Goal: Task Accomplishment & Management: Complete application form

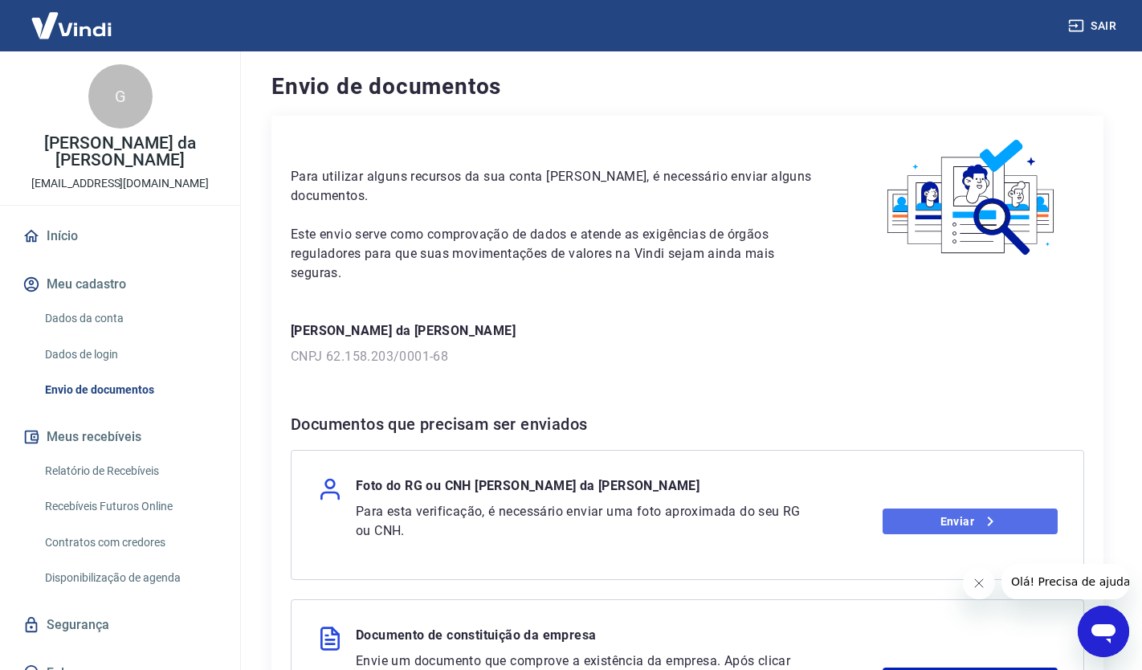
click at [968, 526] on link "Enviar" at bounding box center [971, 521] width 176 height 26
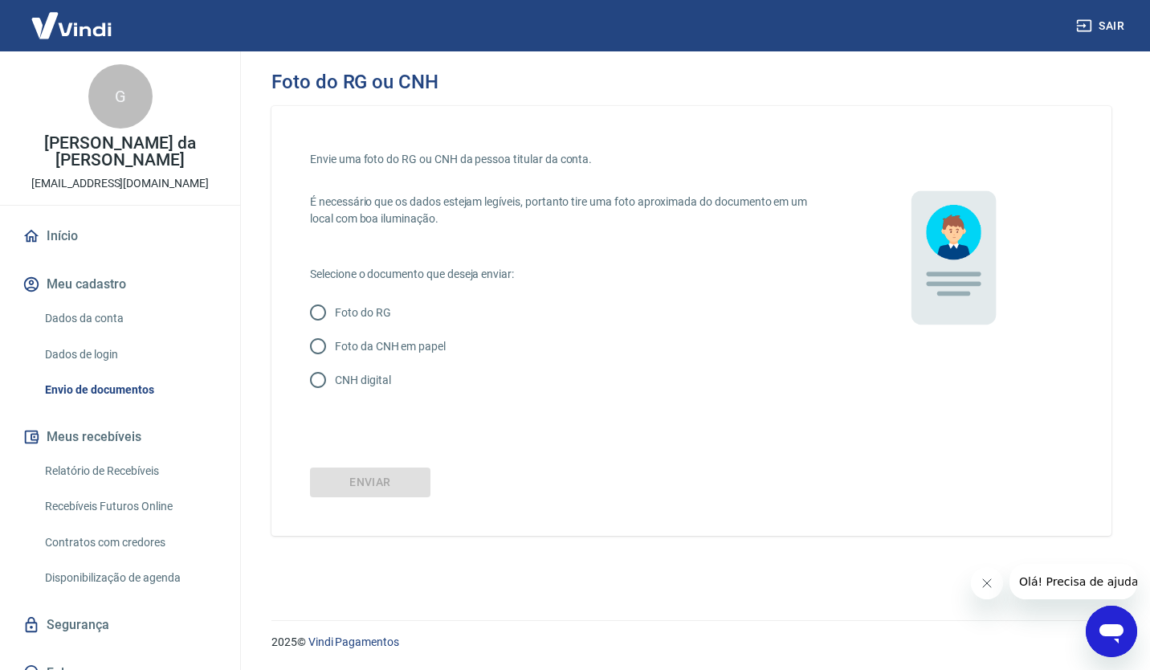
click at [322, 375] on input "CNH digital" at bounding box center [318, 380] width 34 height 34
radio input "true"
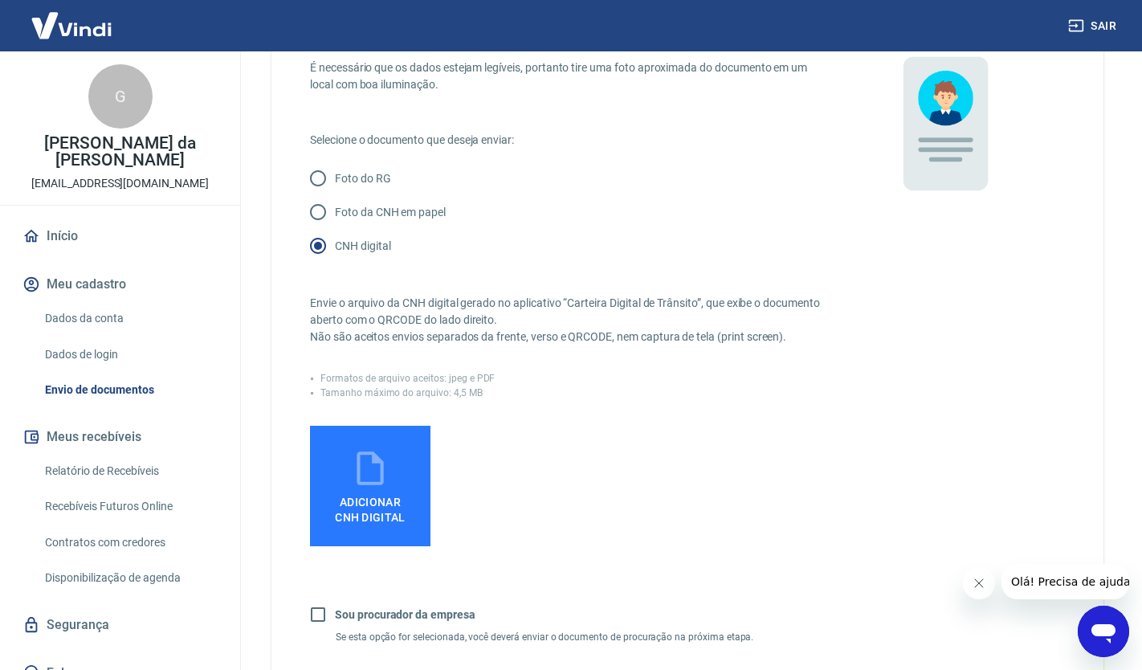
scroll to position [136, 0]
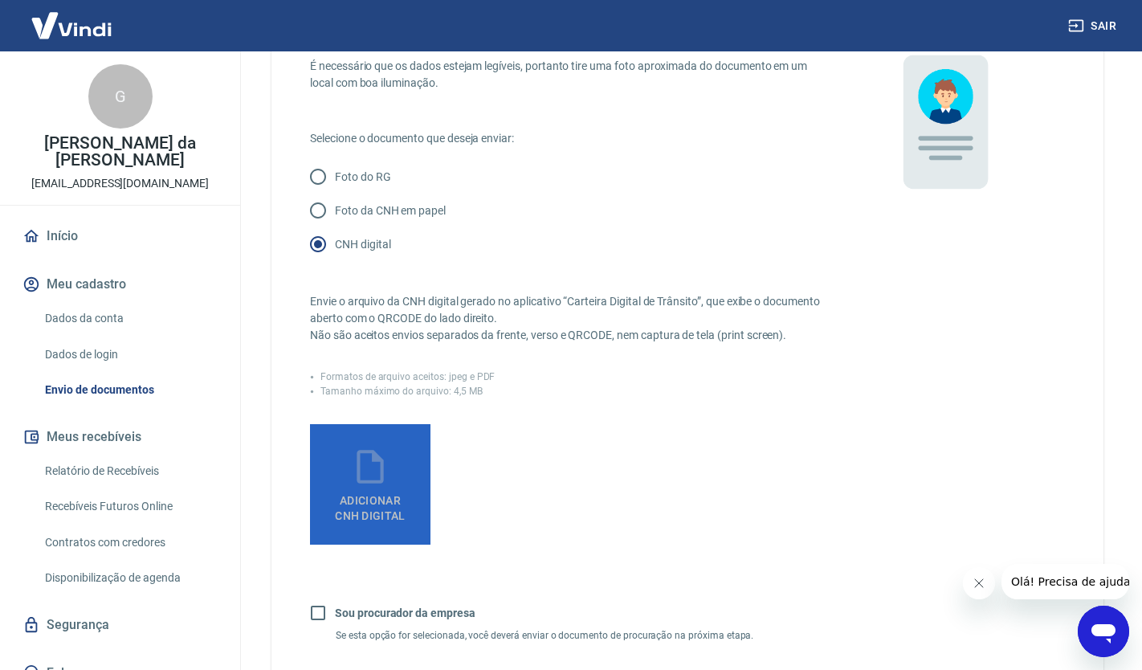
click at [368, 513] on span "Adicionar CNH Digital" at bounding box center [370, 508] width 71 height 29
click at [0, 0] on input "Adicionar CNH Digital" at bounding box center [0, 0] width 0 height 0
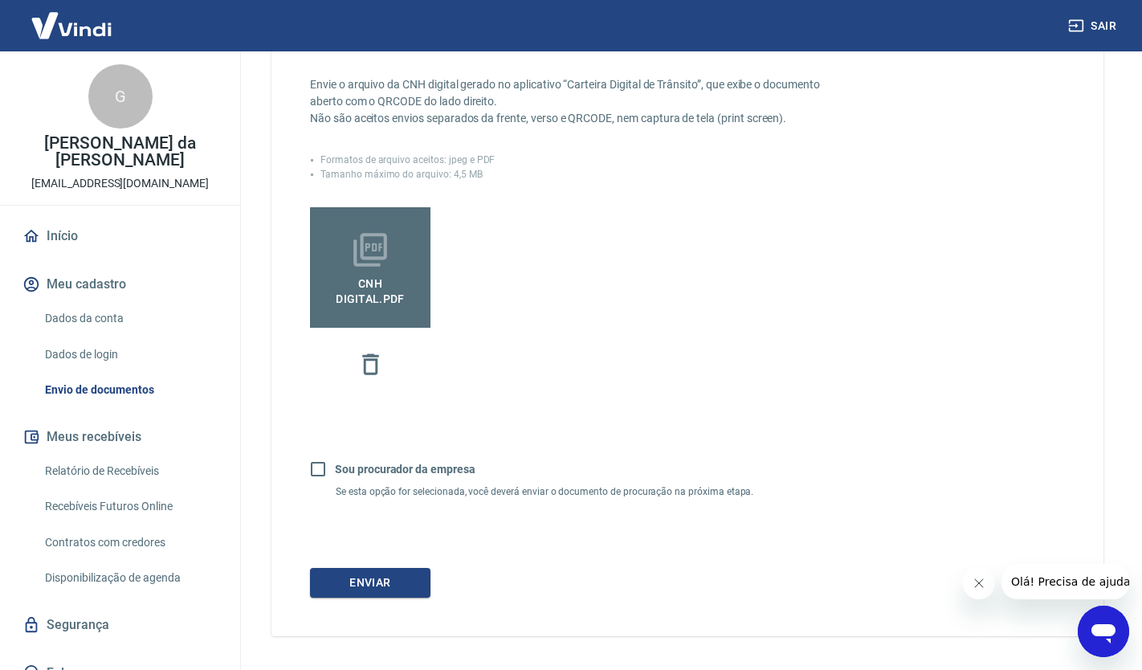
scroll to position [353, 0]
click at [362, 587] on button "Enviar" at bounding box center [370, 582] width 120 height 30
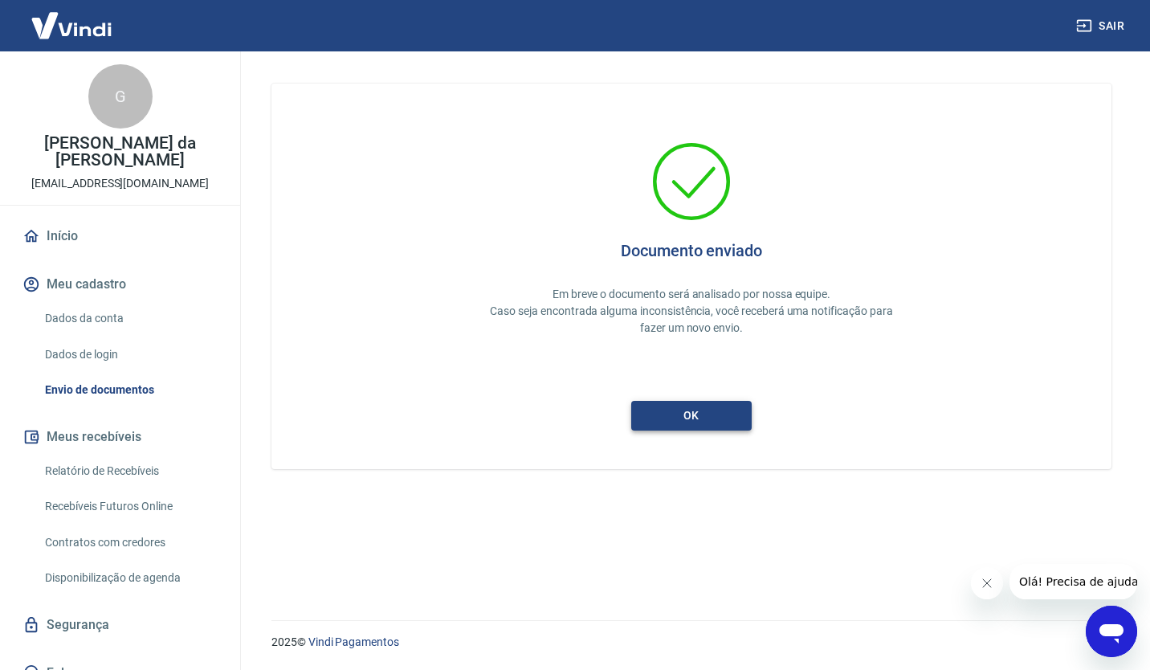
click at [724, 409] on button "ok" at bounding box center [691, 416] width 120 height 30
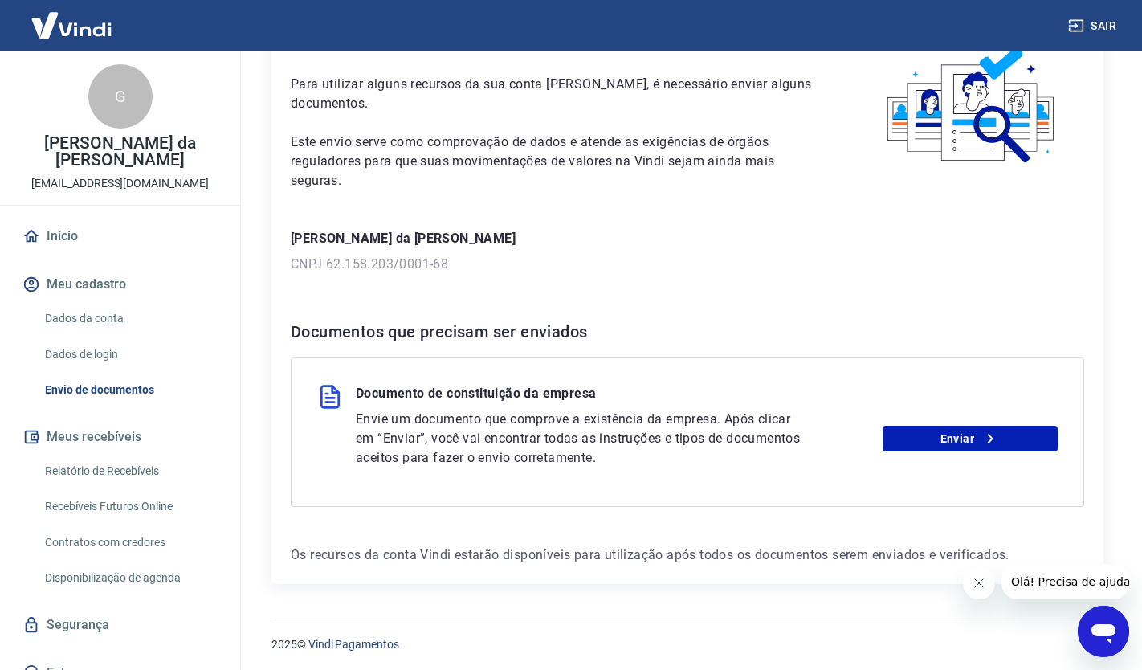
scroll to position [95, 0]
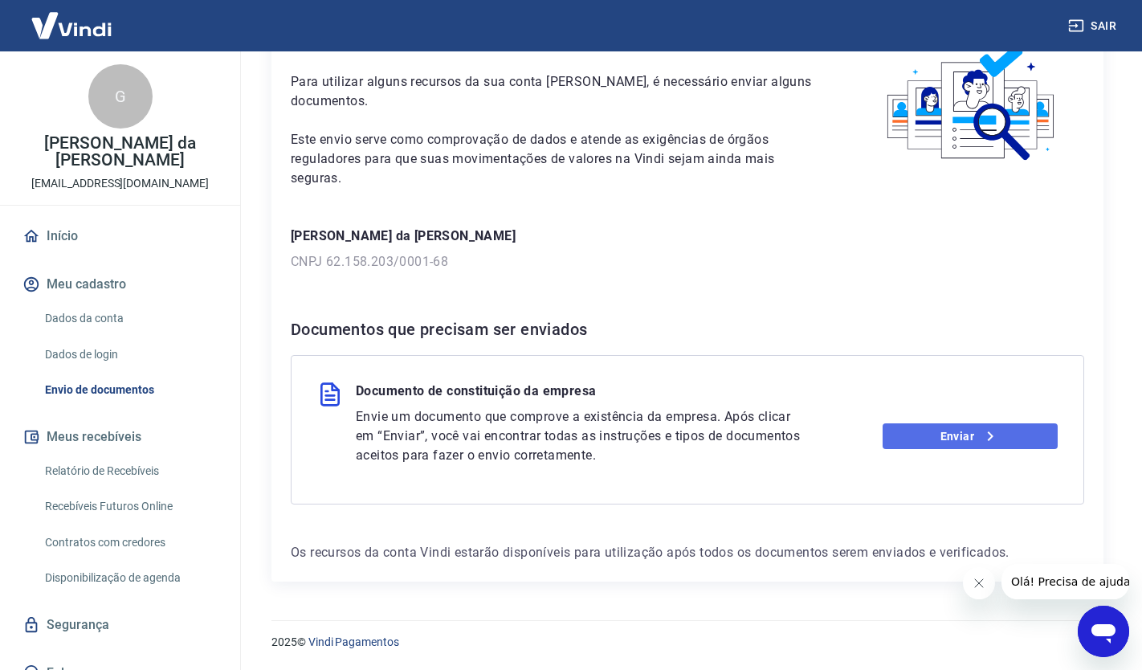
click at [996, 434] on icon at bounding box center [990, 435] width 19 height 19
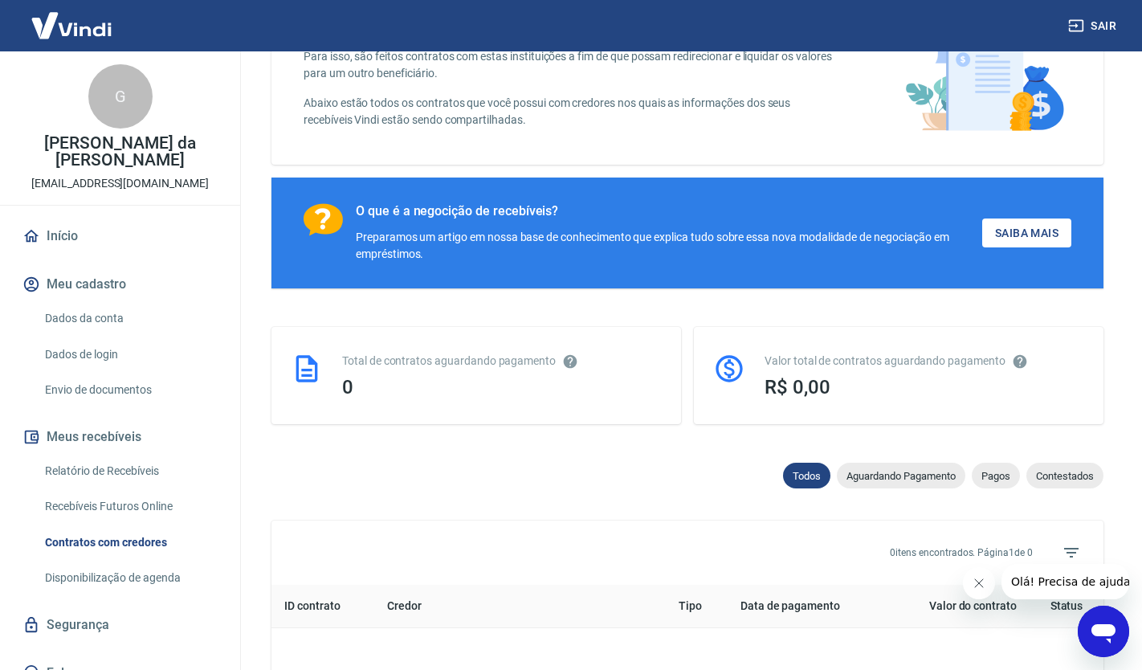
scroll to position [158, 0]
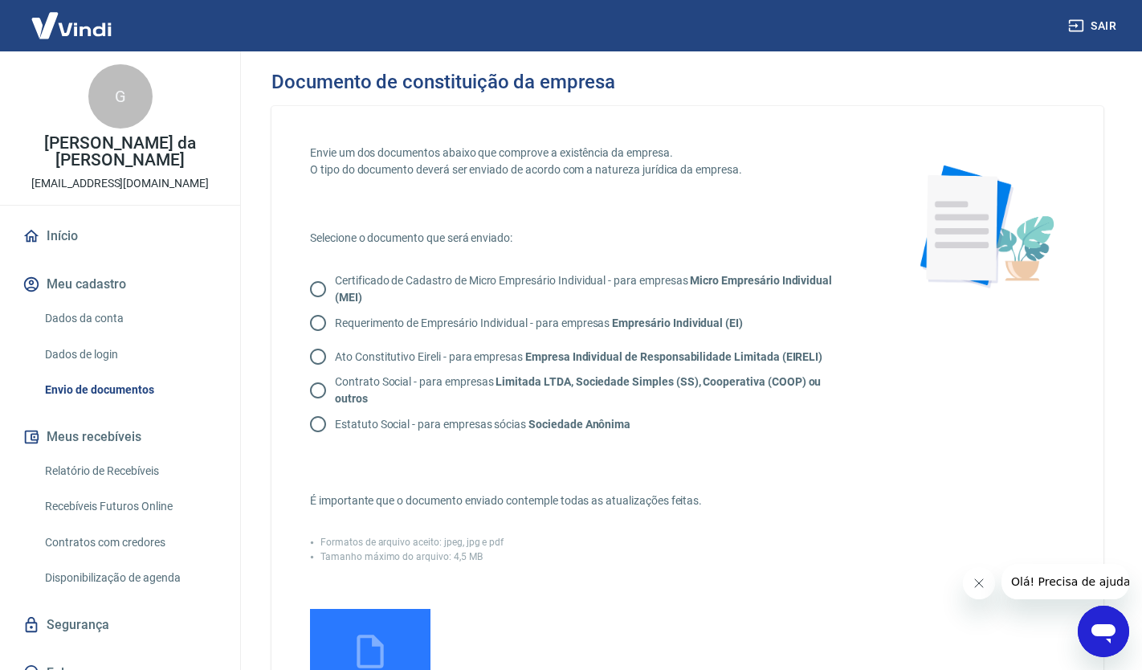
click at [312, 290] on input "Certificado de Cadastro de Micro Empresário Individual - para empresas Micro Em…" at bounding box center [318, 289] width 34 height 34
radio input "true"
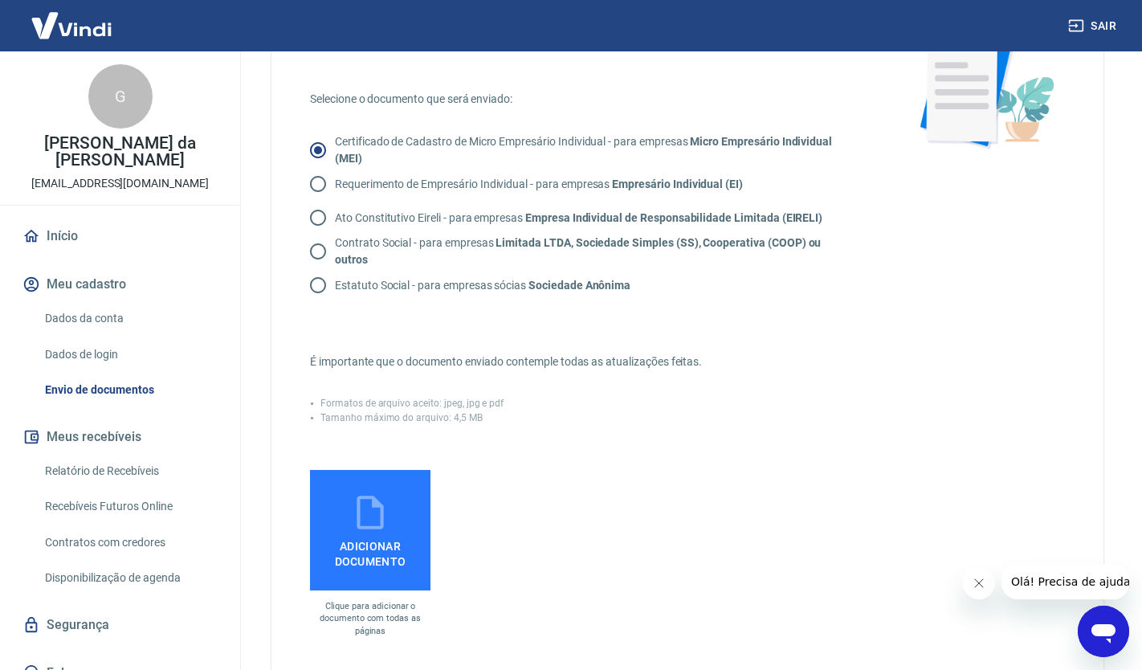
scroll to position [140, 0]
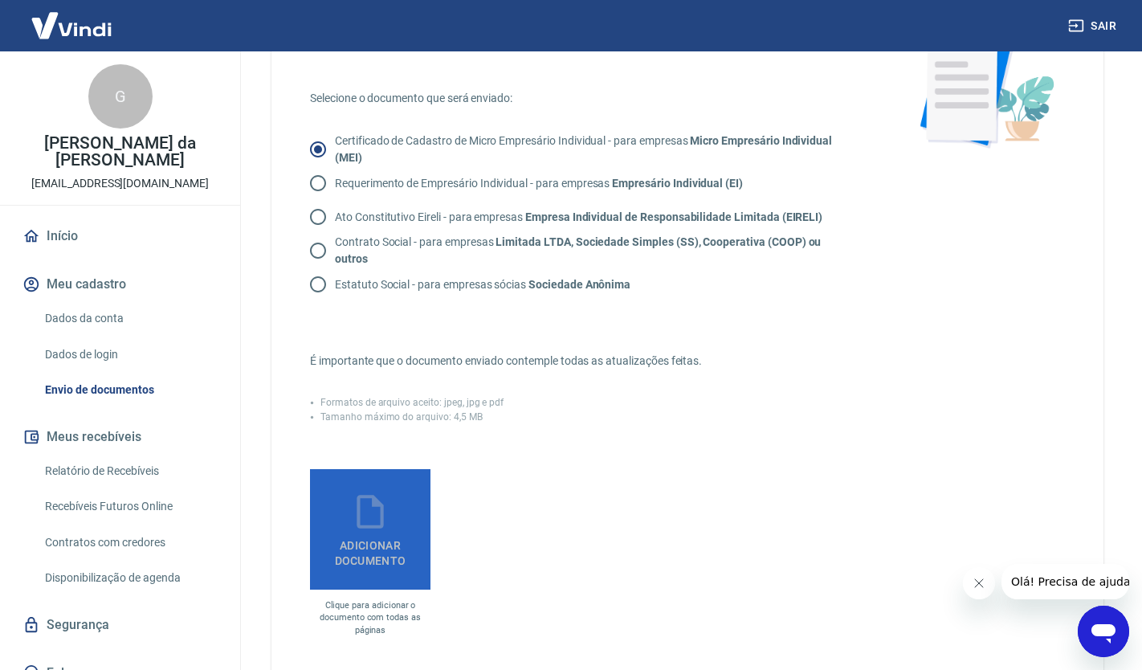
click at [371, 519] on icon at bounding box center [370, 511] width 40 height 40
click at [0, 0] on input "Adicionar documento" at bounding box center [0, 0] width 0 height 0
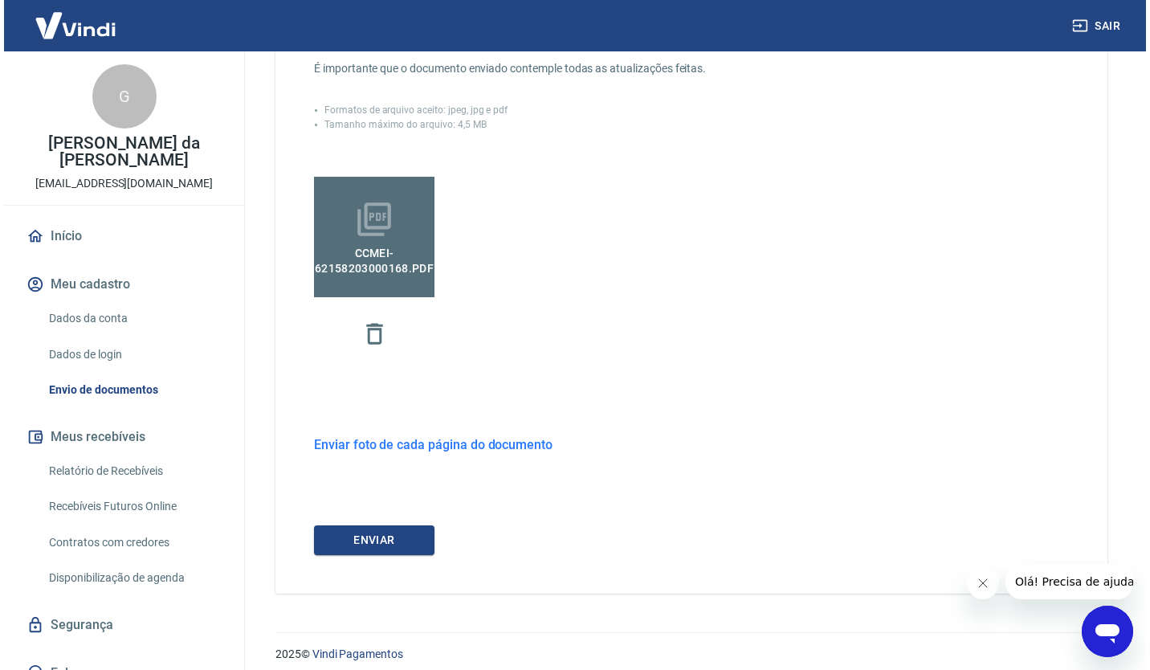
scroll to position [443, 0]
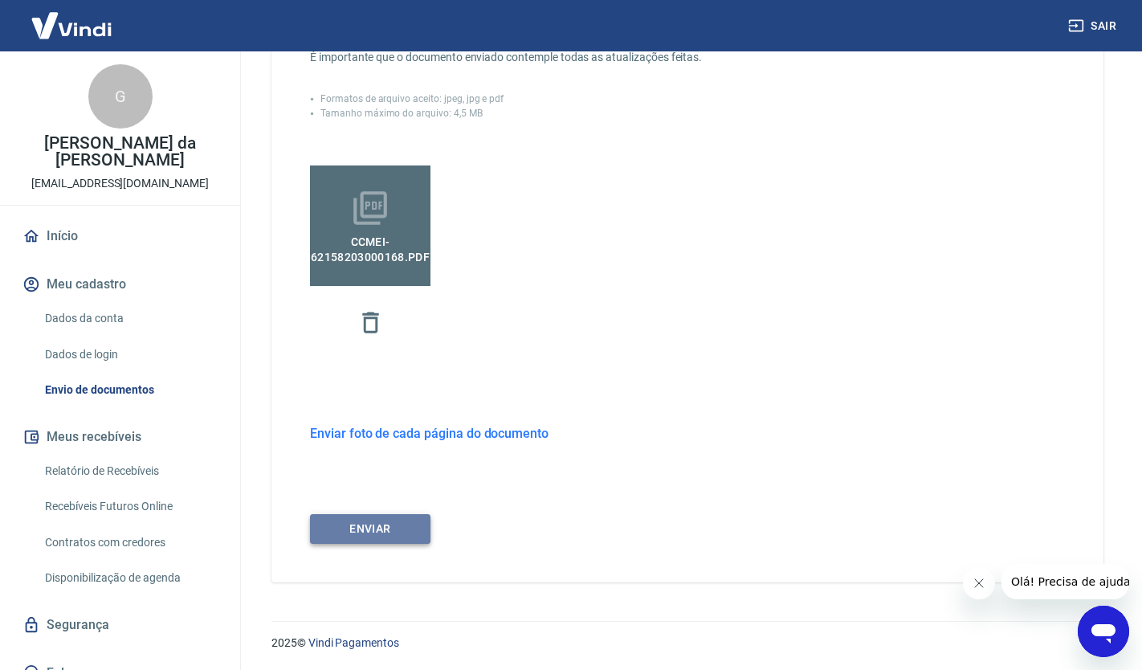
click at [364, 539] on button "ENVIAR" at bounding box center [370, 529] width 120 height 30
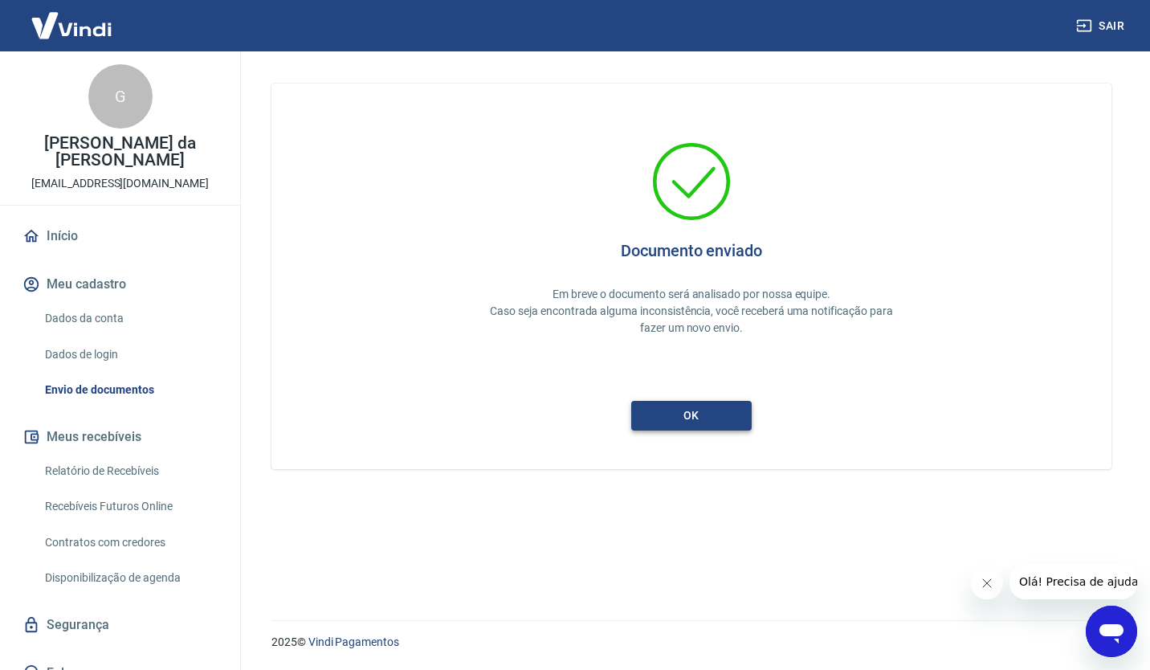
click at [703, 422] on button "ok" at bounding box center [691, 416] width 120 height 30
